Goal: Task Accomplishment & Management: Complete application form

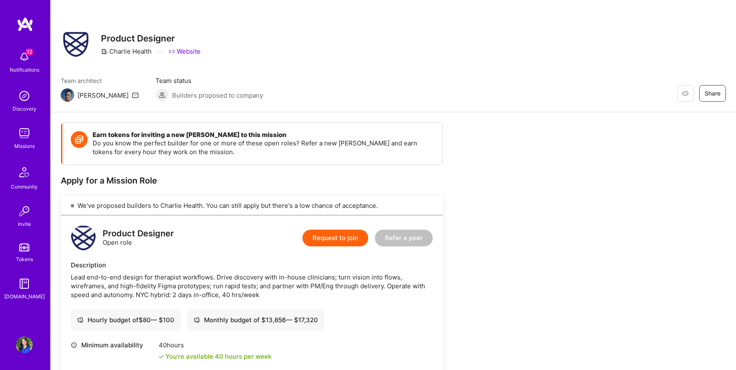
click at [29, 135] on img at bounding box center [24, 133] width 17 height 17
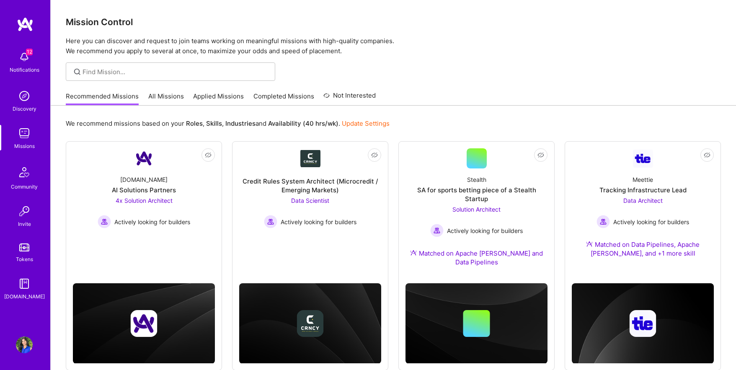
click at [221, 96] on link "Applied Missions" at bounding box center [218, 99] width 51 height 14
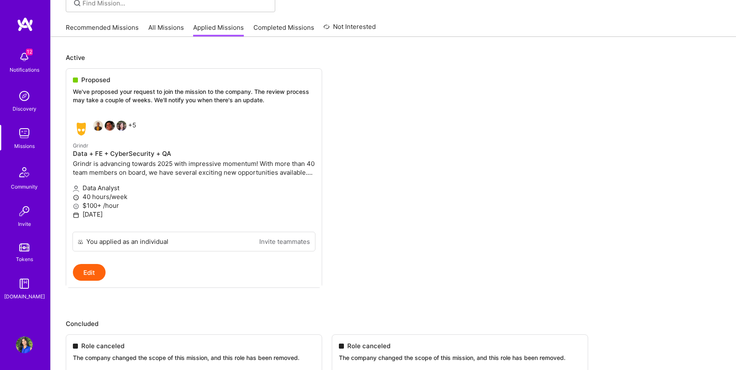
scroll to position [70, 0]
click at [84, 124] on img at bounding box center [81, 127] width 17 height 17
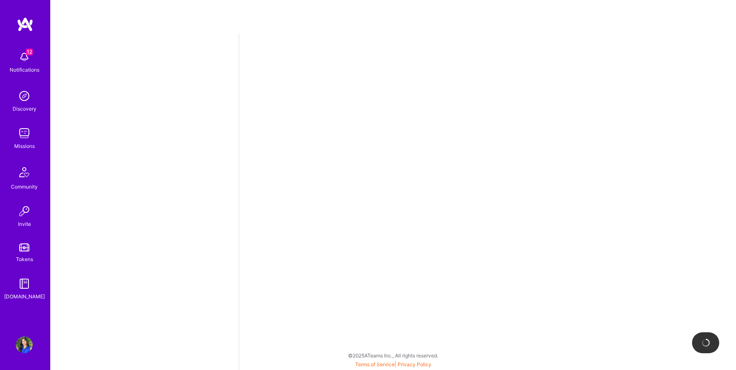
select select "US"
